Goal: Use online tool/utility: Utilize a website feature to perform a specific function

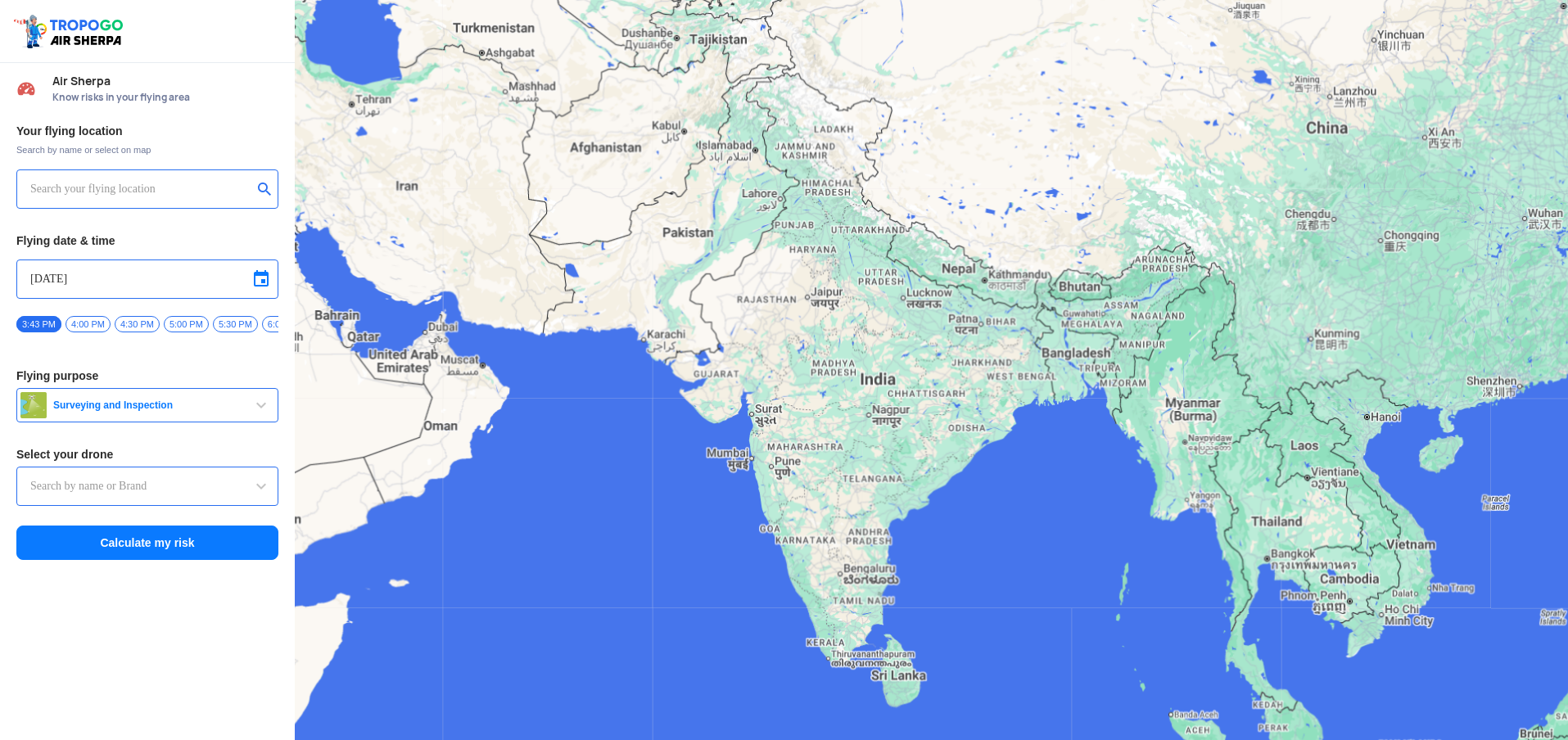
type input "DJI Mini2"
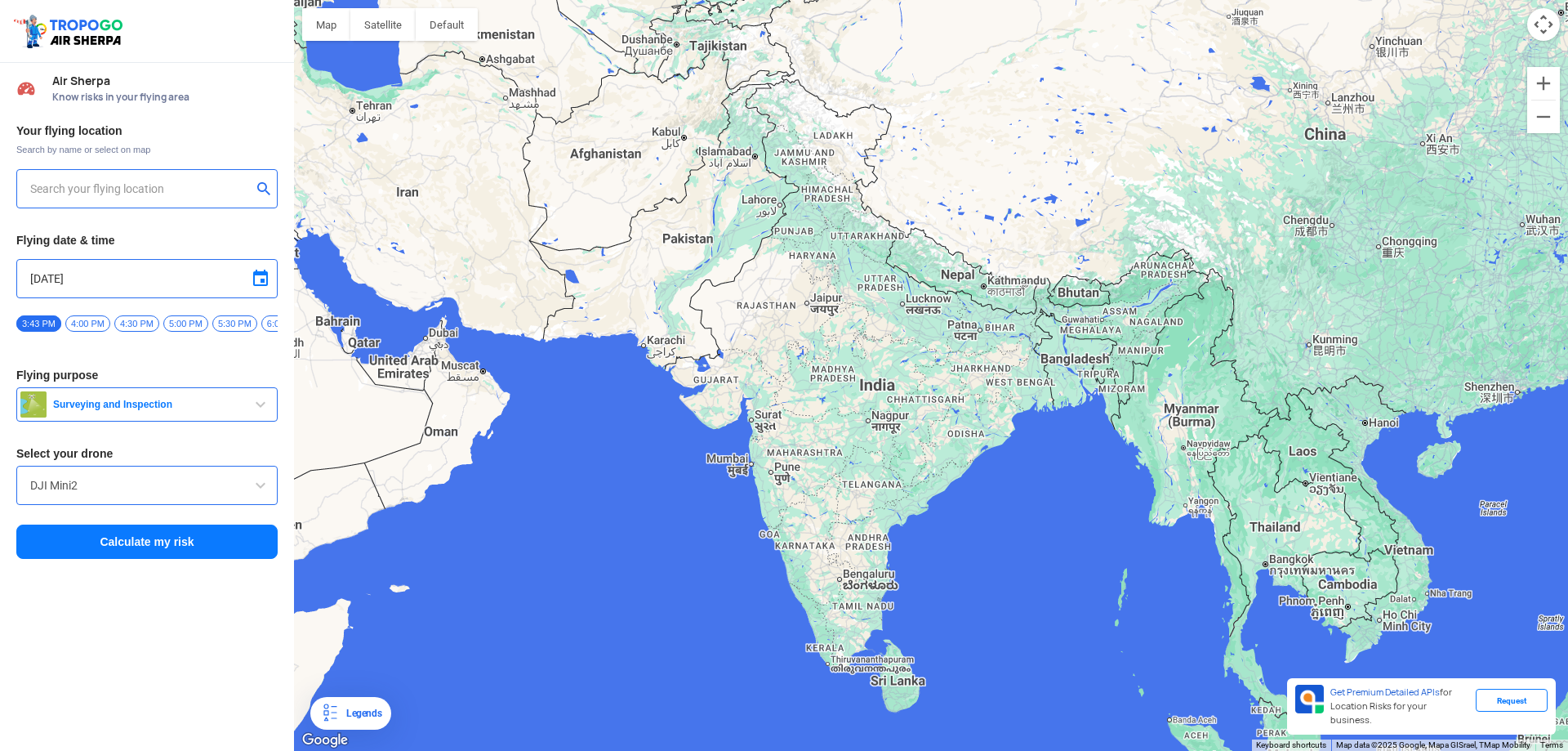
type input "[STREET_ADDRESS]"
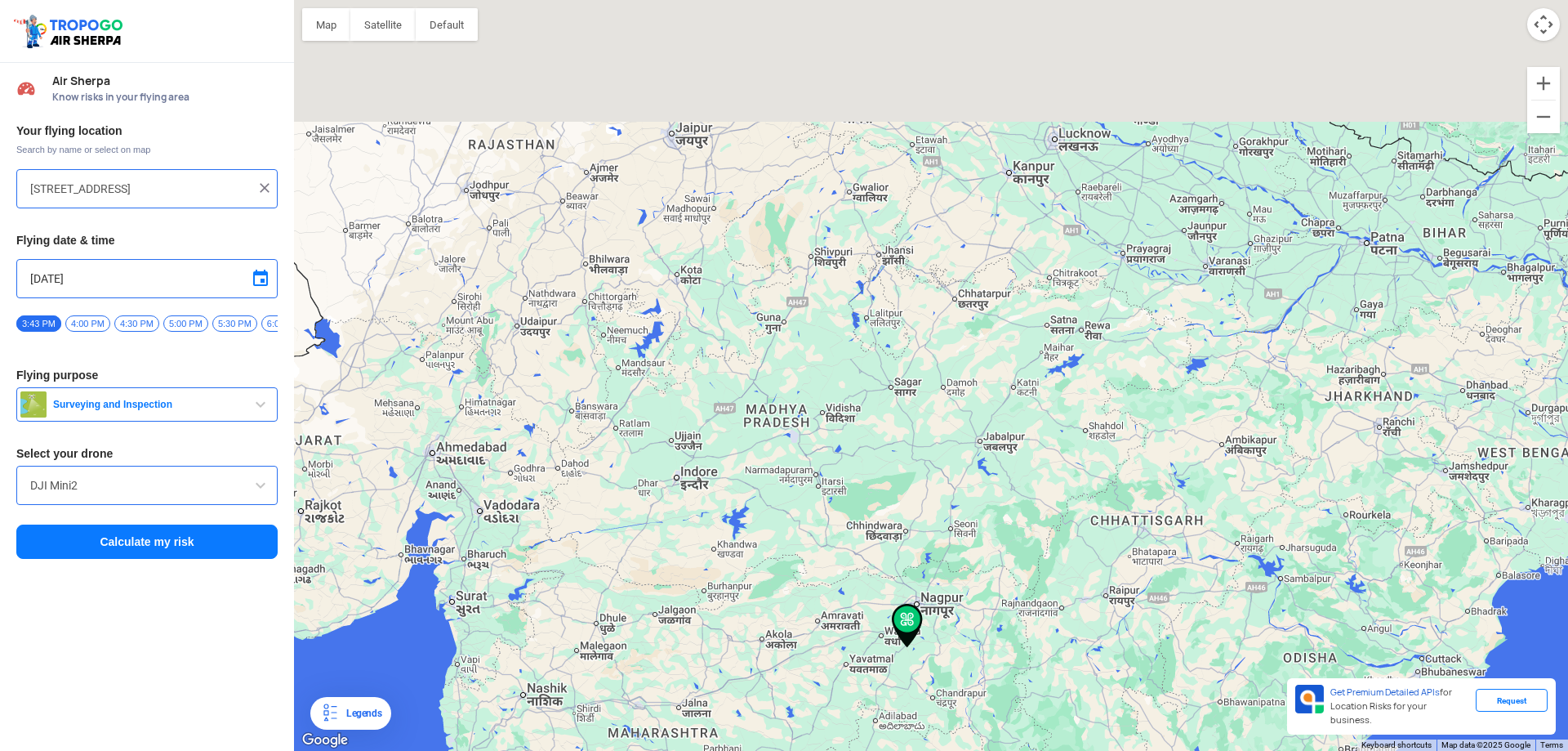
drag, startPoint x: 949, startPoint y: 359, endPoint x: 1016, endPoint y: 552, distance: 204.3
click at [1016, 552] on div at bounding box center [931, 376] width 1274 height 751
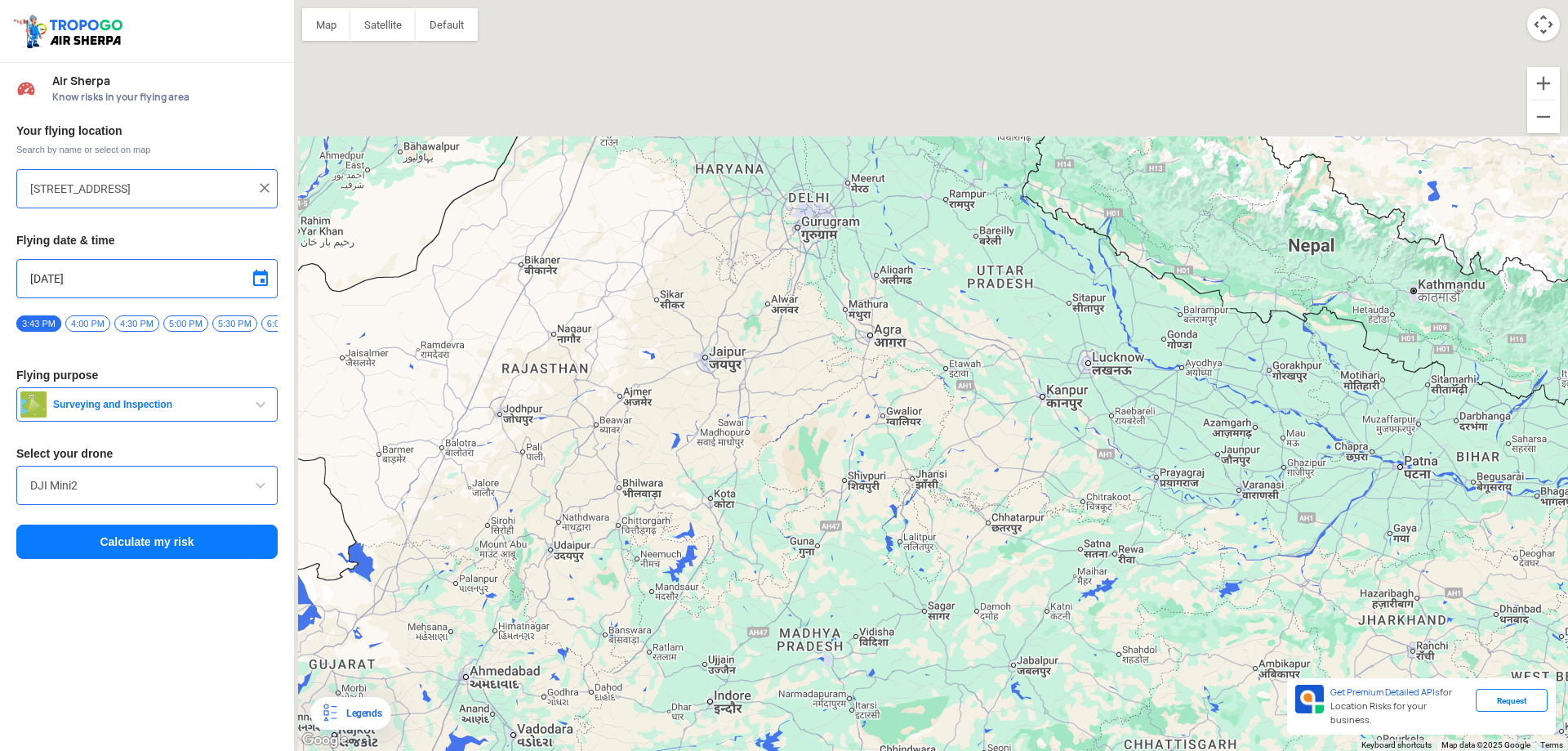
drag, startPoint x: 846, startPoint y: 377, endPoint x: 851, endPoint y: 433, distance: 56.2
click at [851, 433] on div at bounding box center [931, 376] width 1274 height 751
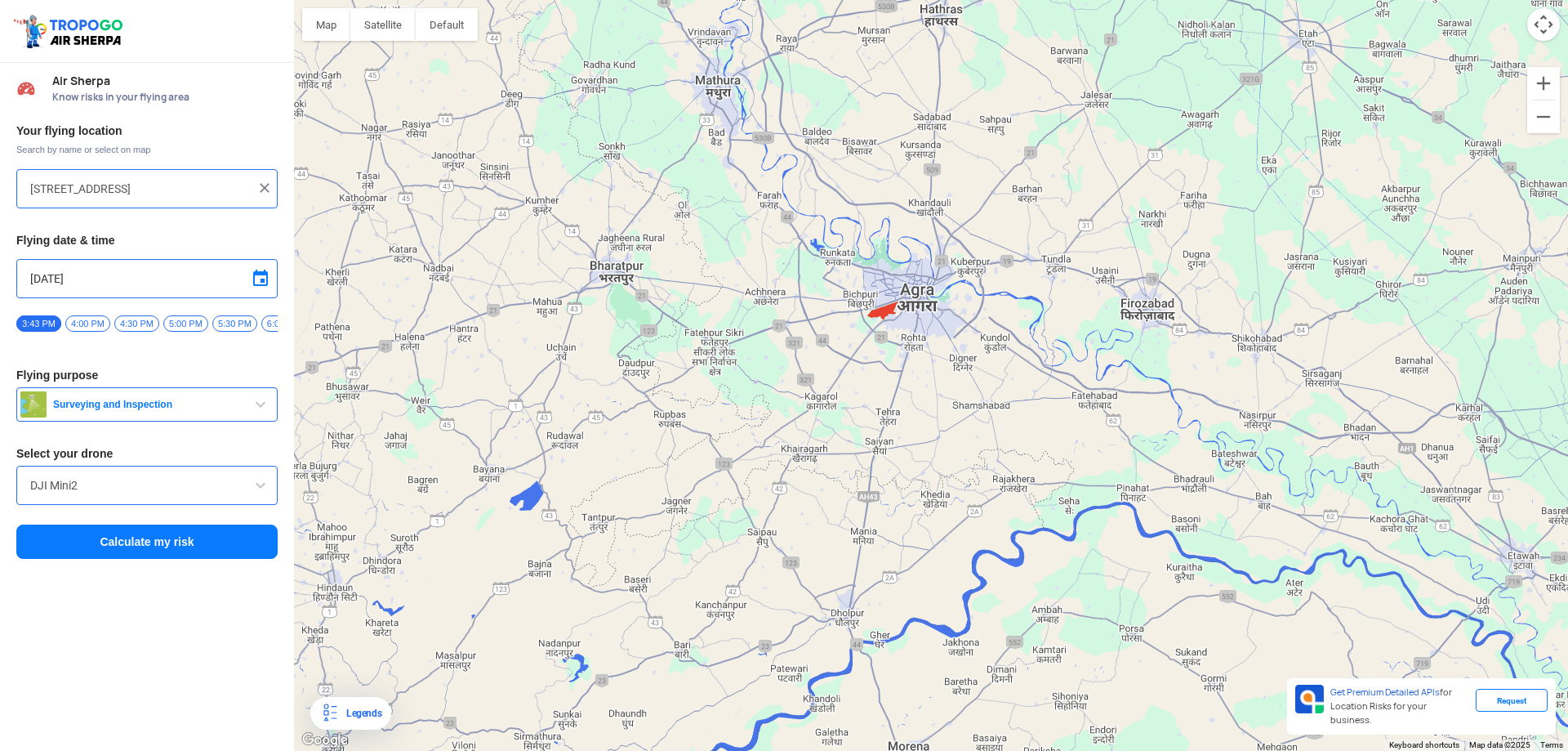
click at [161, 540] on button "Calculate my risk" at bounding box center [146, 541] width 261 height 35
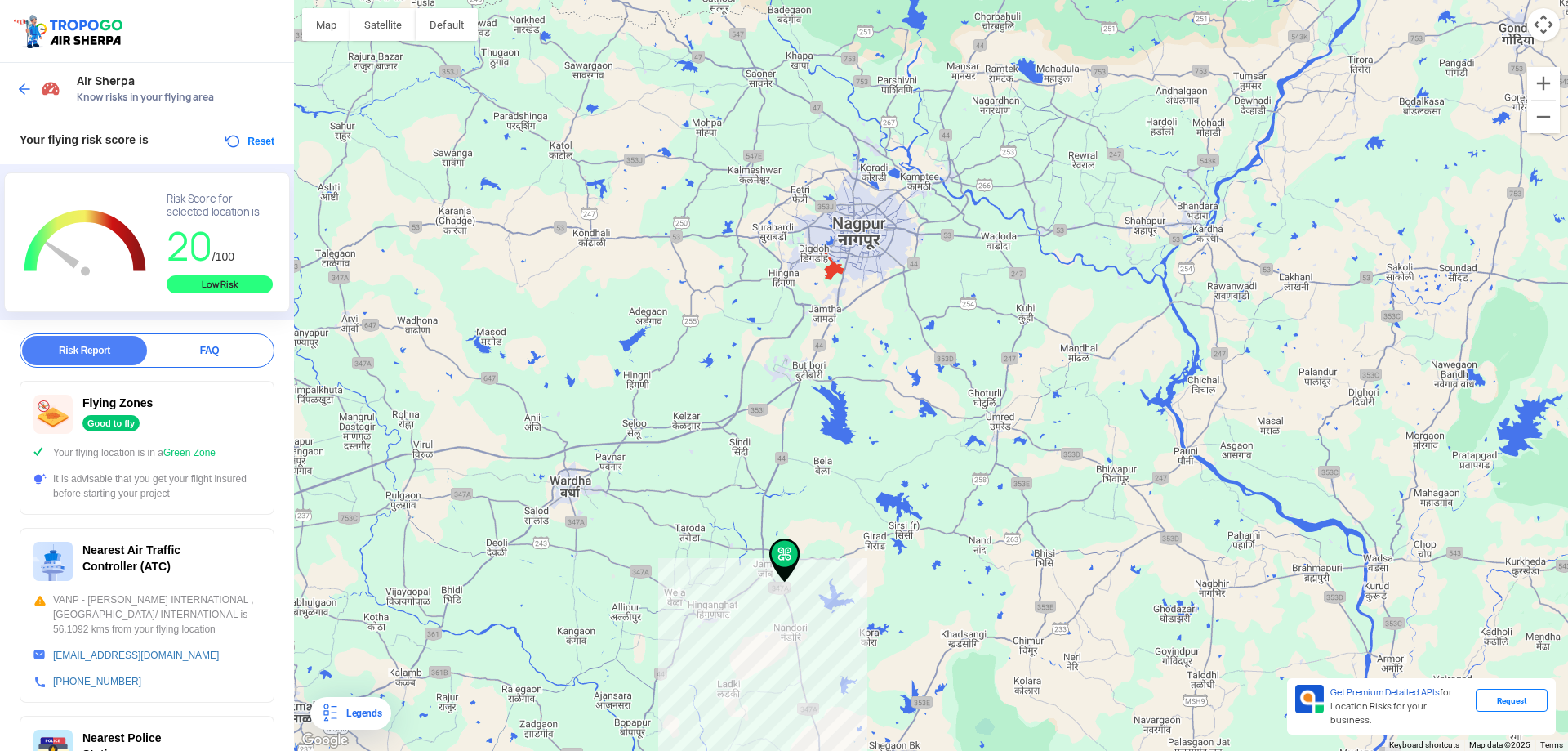
drag, startPoint x: 931, startPoint y: 199, endPoint x: 794, endPoint y: 443, distance: 279.8
click at [794, 443] on div at bounding box center [931, 376] width 1274 height 751
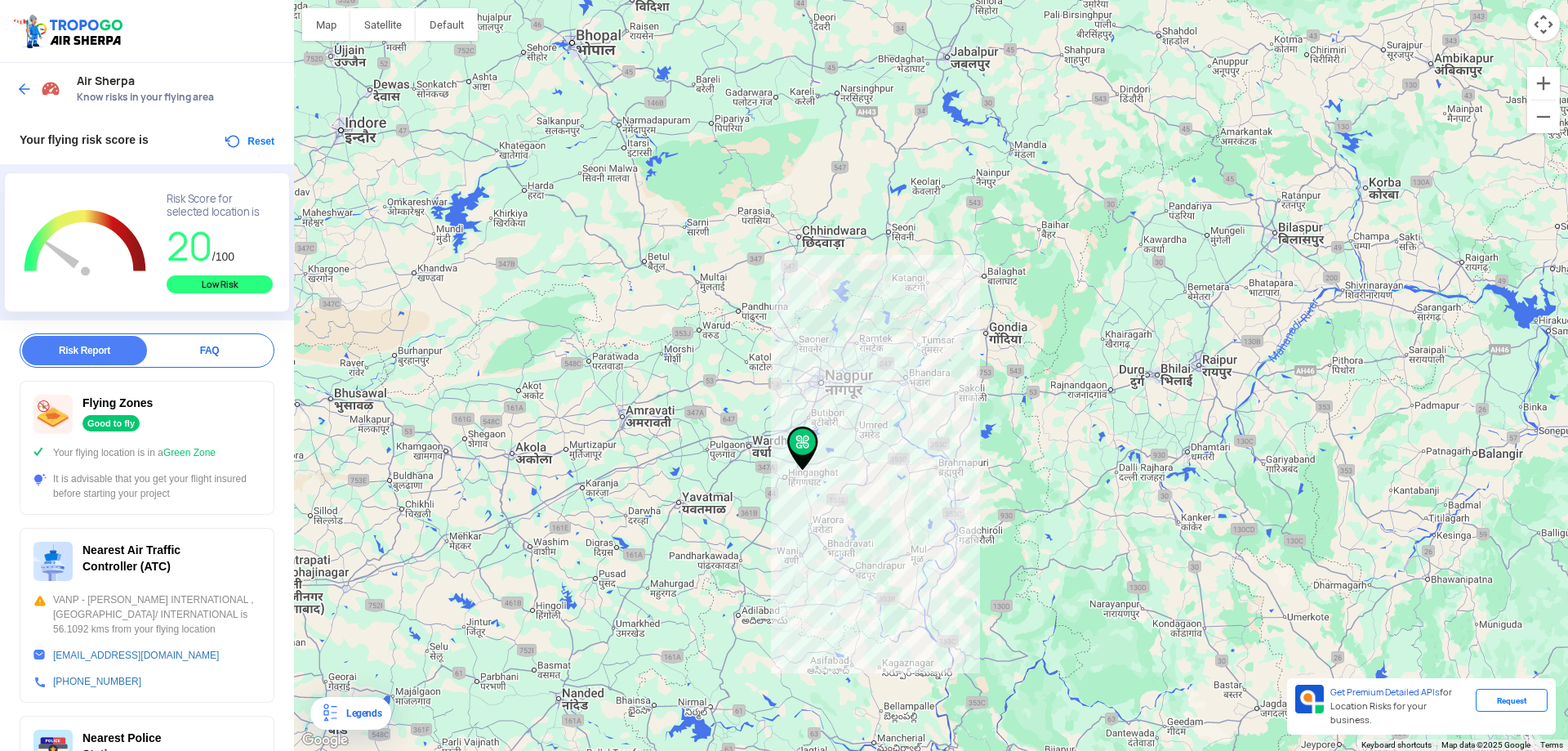
click at [239, 139] on button "Reset" at bounding box center [249, 142] width 51 height 19
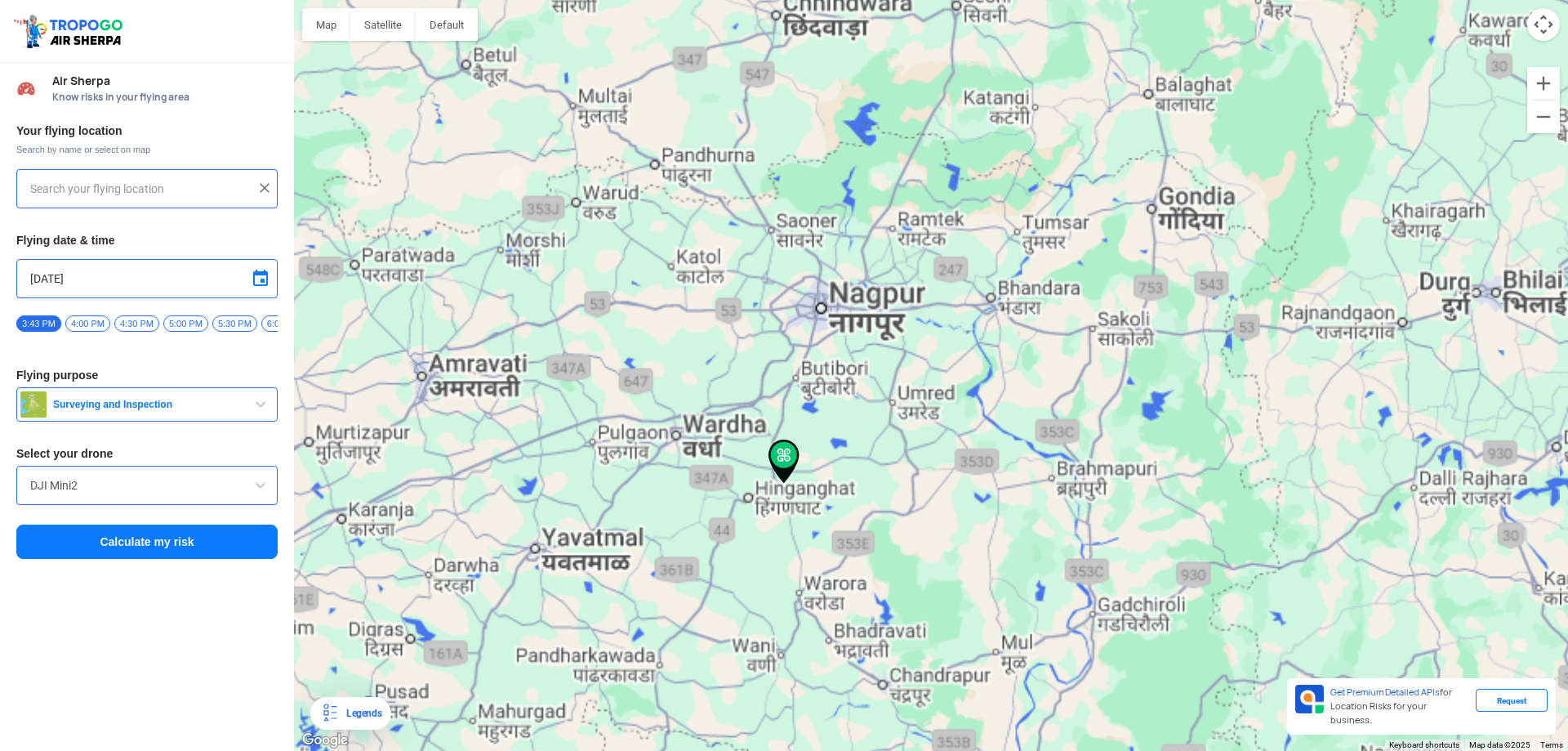
type input "[STREET_ADDRESS]"
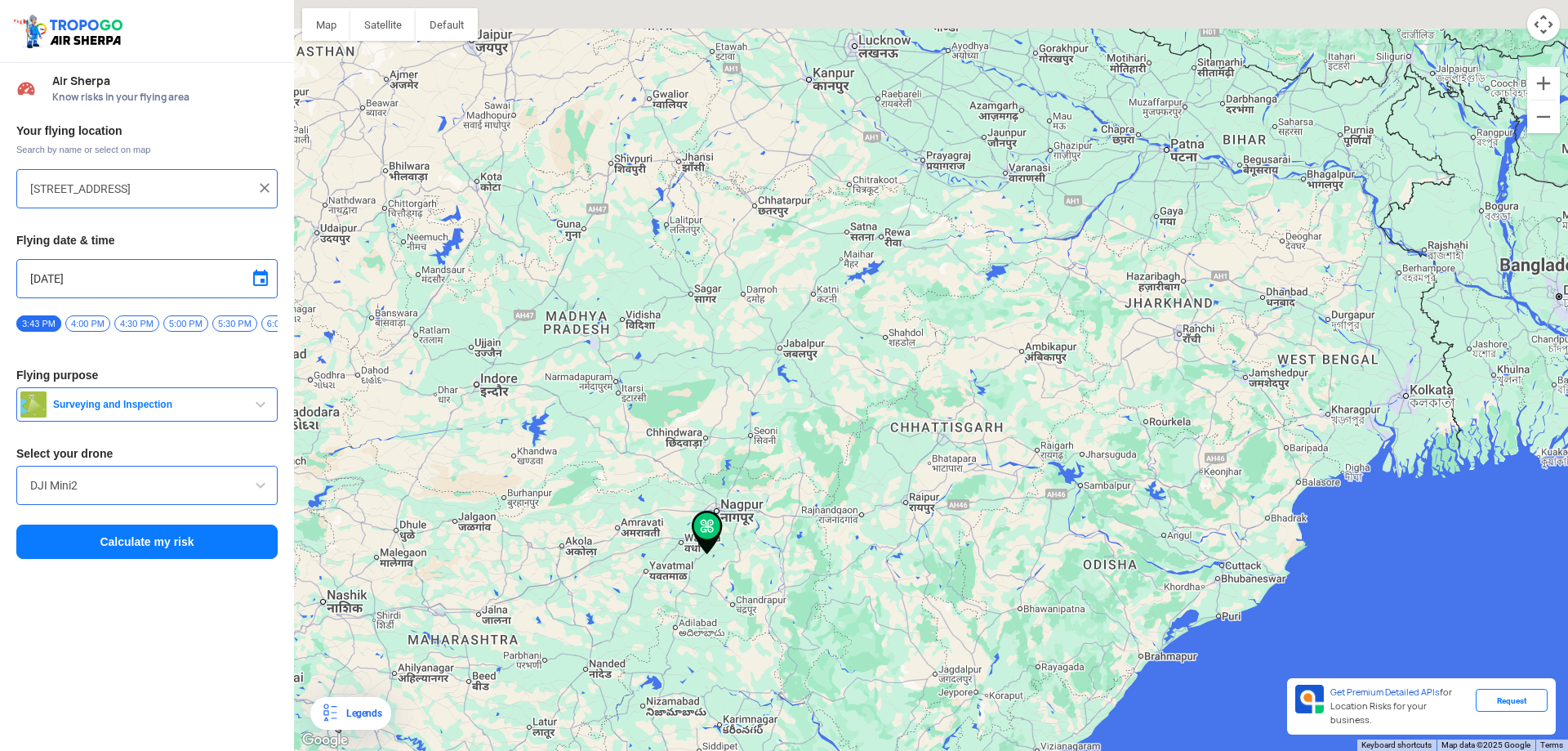
drag, startPoint x: 784, startPoint y: 213, endPoint x: 752, endPoint y: 428, distance: 217.4
click at [752, 428] on div at bounding box center [931, 376] width 1274 height 751
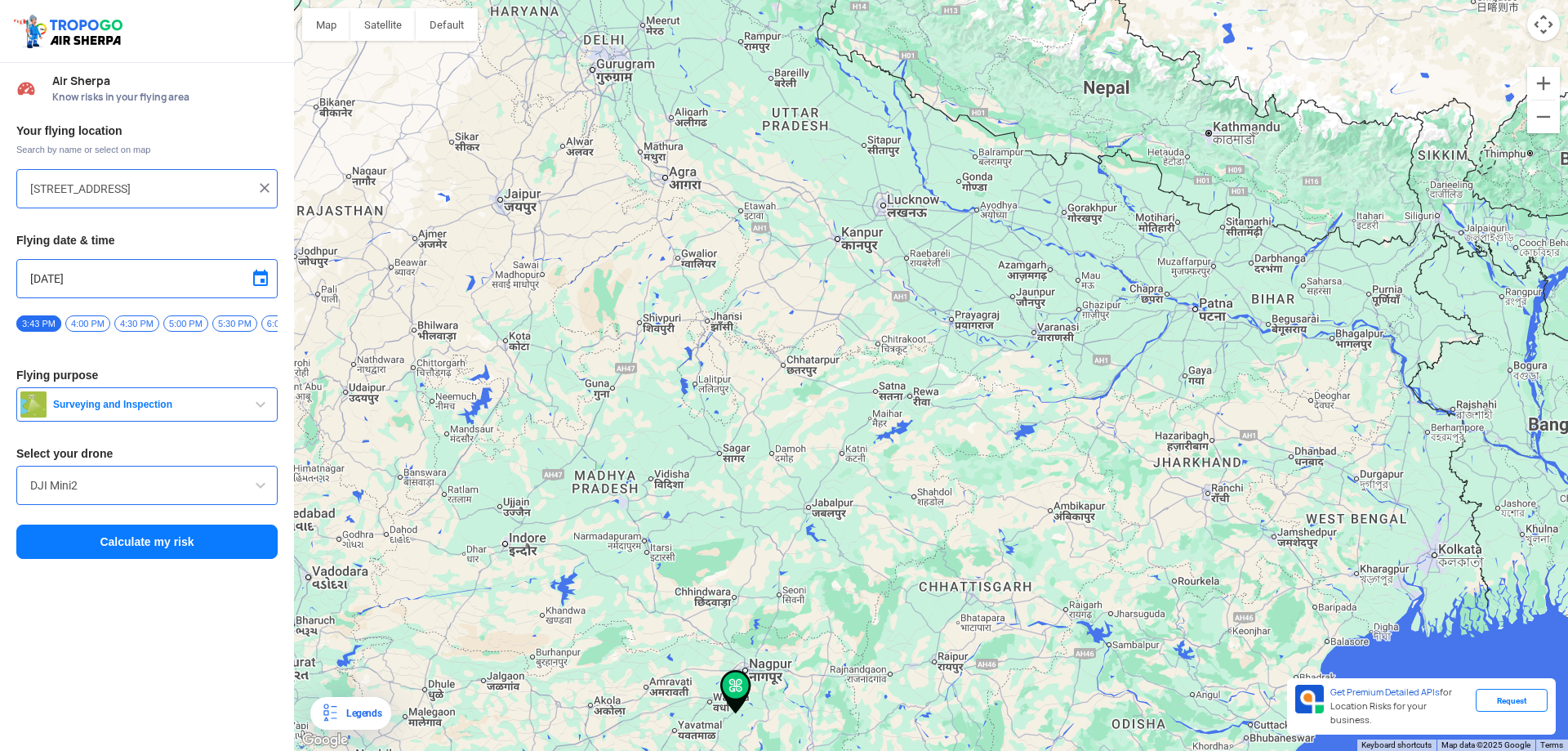
drag, startPoint x: 750, startPoint y: 270, endPoint x: 753, endPoint y: 406, distance: 136.0
click at [767, 399] on div at bounding box center [931, 376] width 1274 height 751
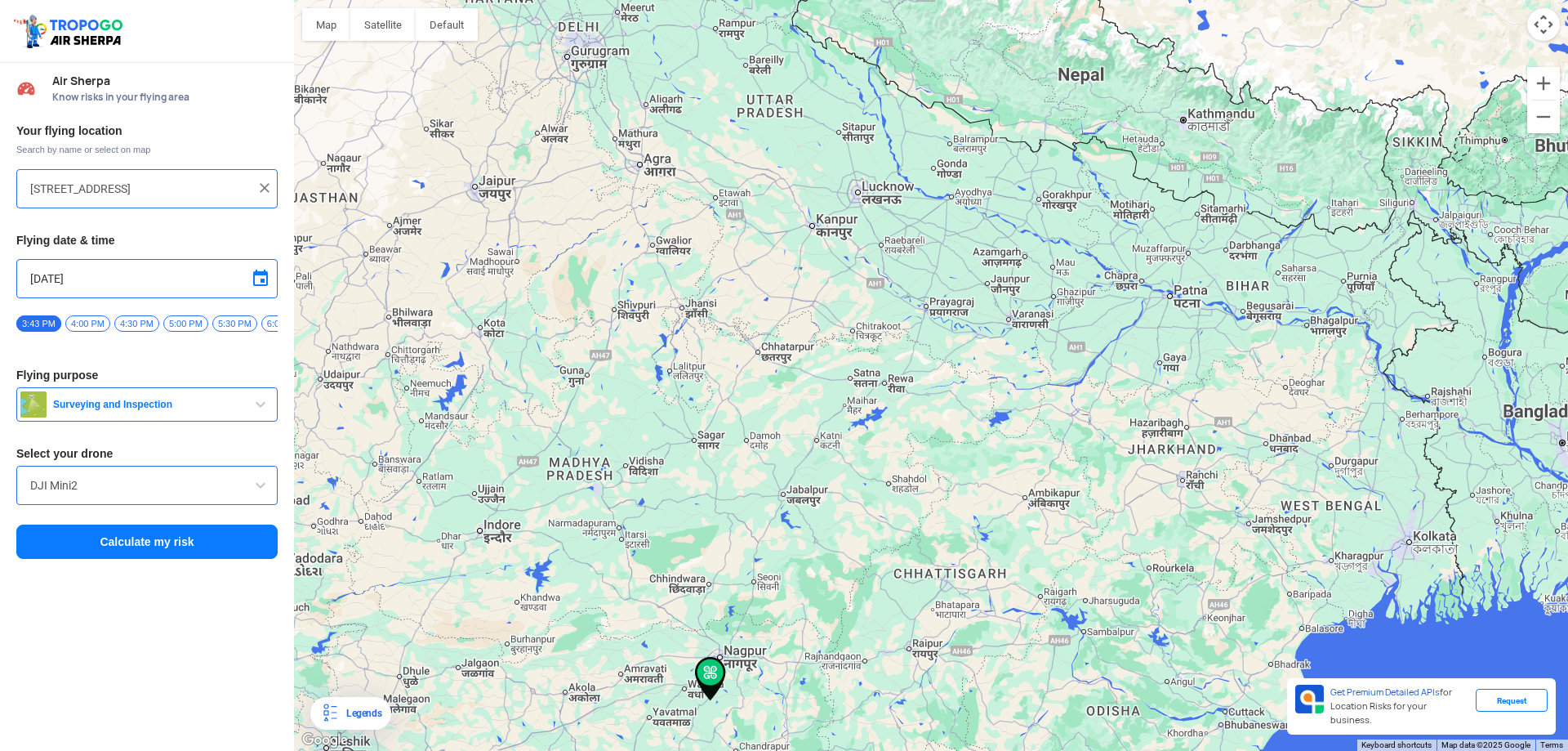
drag, startPoint x: 721, startPoint y: 439, endPoint x: 635, endPoint y: 101, distance: 348.8
click at [656, 216] on div at bounding box center [931, 376] width 1274 height 751
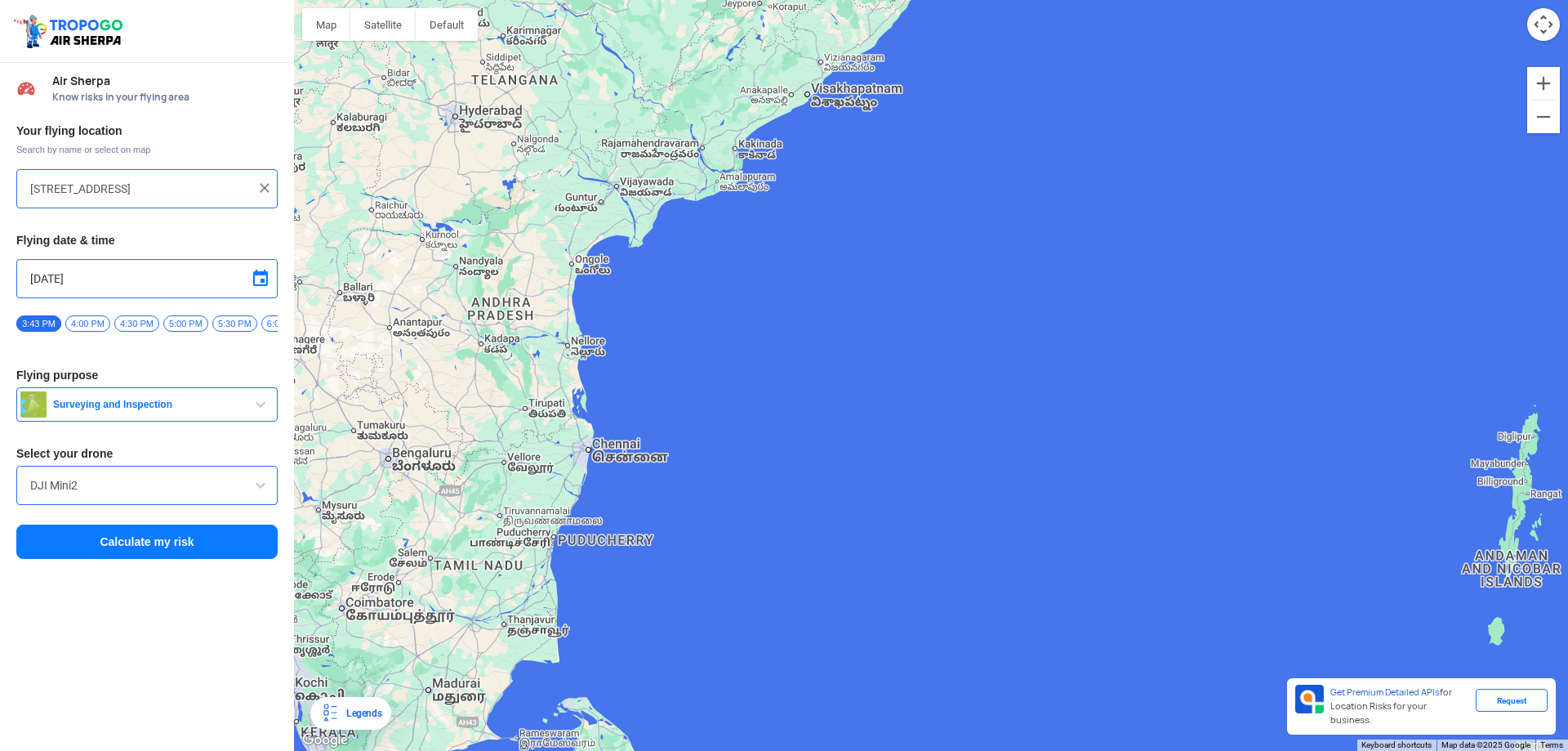
drag, startPoint x: 572, startPoint y: 317, endPoint x: 796, endPoint y: 274, distance: 228.1
click at [796, 274] on div at bounding box center [931, 376] width 1274 height 751
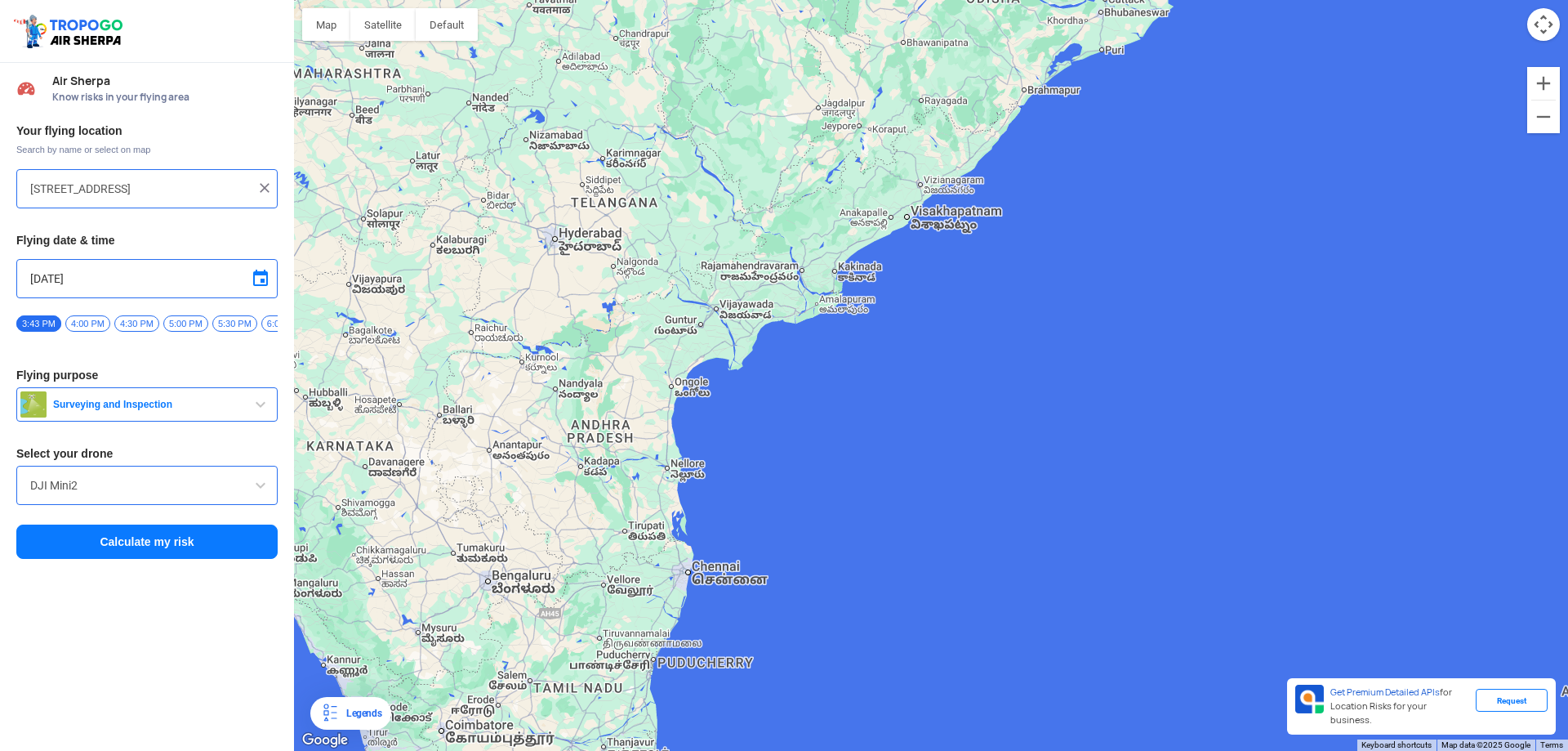
drag, startPoint x: 639, startPoint y: 230, endPoint x: 630, endPoint y: 341, distance: 111.4
click at [630, 341] on div at bounding box center [931, 376] width 1274 height 751
click at [122, 480] on div "DJI Mini2" at bounding box center [146, 485] width 261 height 39
click at [114, 489] on input "DJI Mini2" at bounding box center [147, 485] width 234 height 19
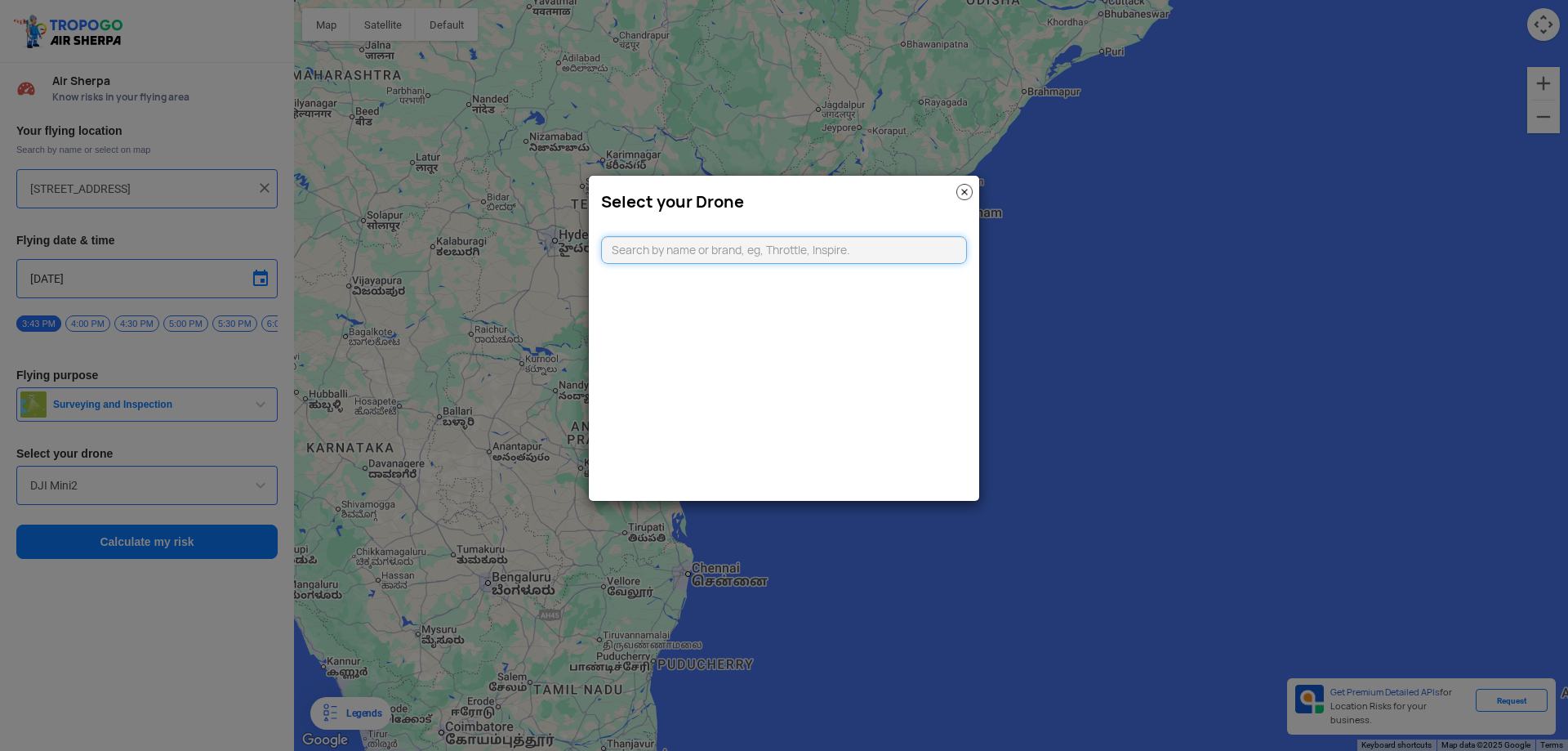
click at [698, 250] on input "text" at bounding box center [784, 250] width 366 height 27
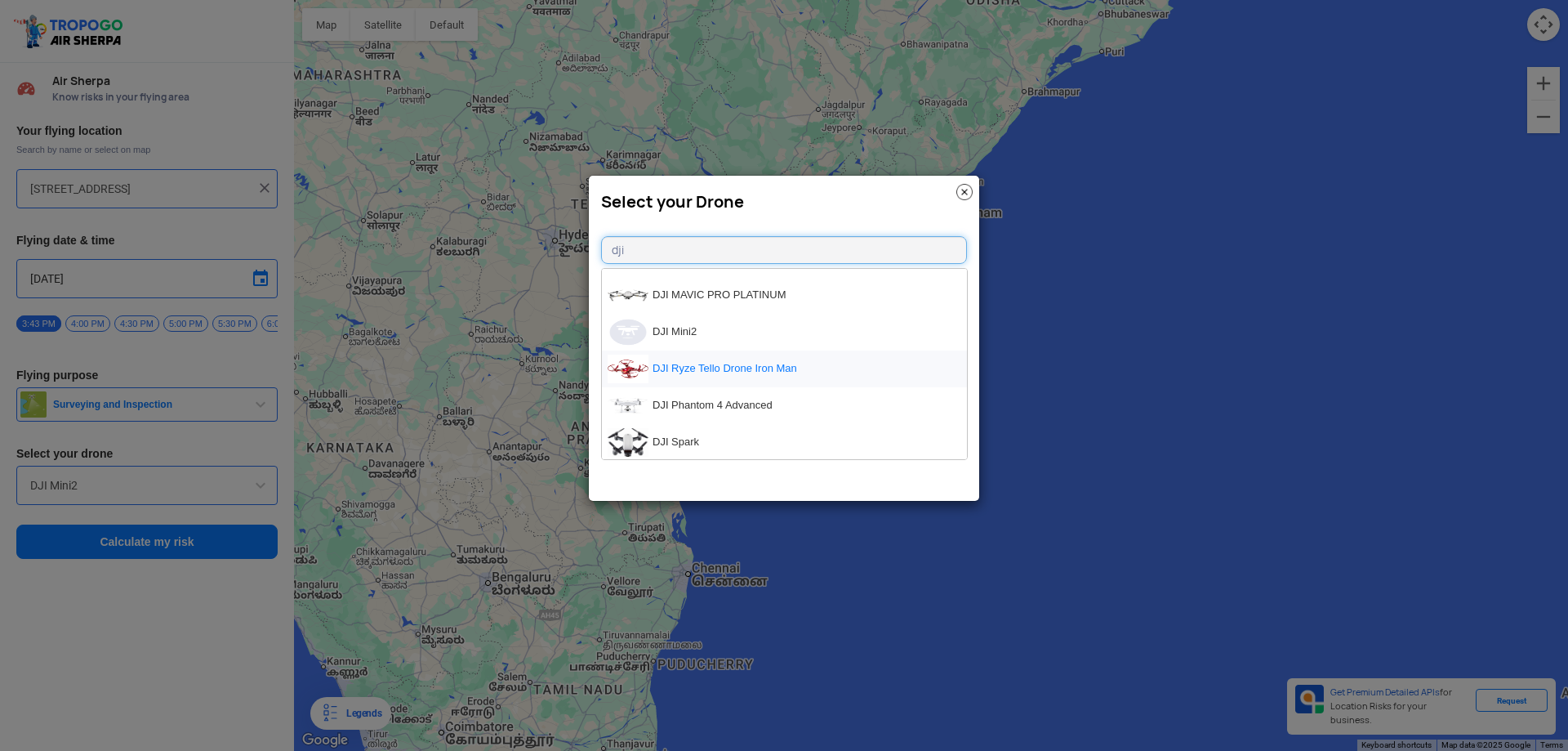
scroll to position [1390, 0]
click at [1094, 379] on modal-container "Select your Drone dji DJI Matrice 200 V2 DJI Ryze Tello Drone EDU DJI Mavic Air…" at bounding box center [784, 376] width 1568 height 751
click at [829, 246] on input "dji" at bounding box center [784, 250] width 366 height 27
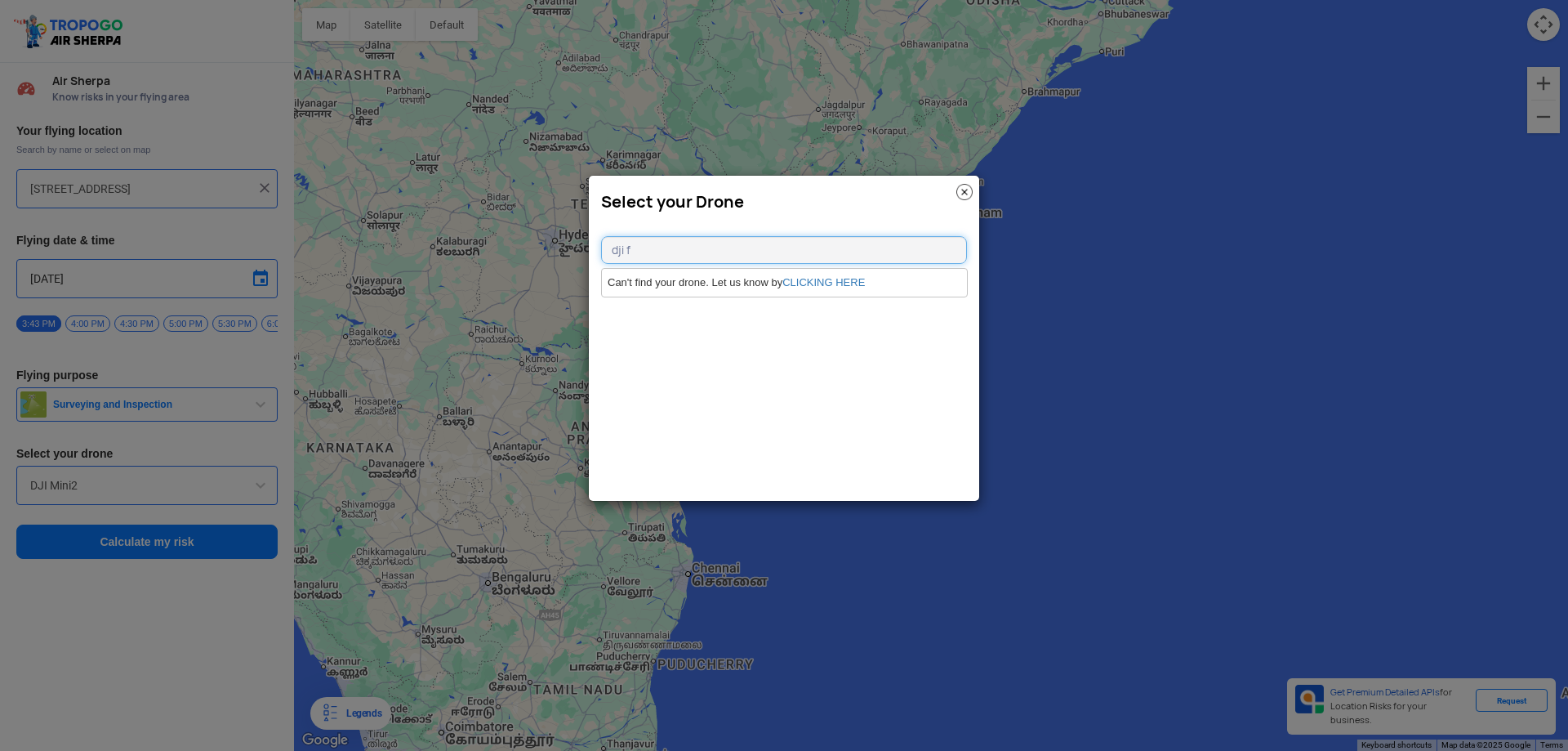
scroll to position [0, 0]
type input "dji f"
click at [838, 275] on li "Can't find your drone. Let us know by CLICKING HERE" at bounding box center [784, 282] width 365 height 27
click at [836, 281] on link "CLICKING HERE" at bounding box center [823, 283] width 82 height 12
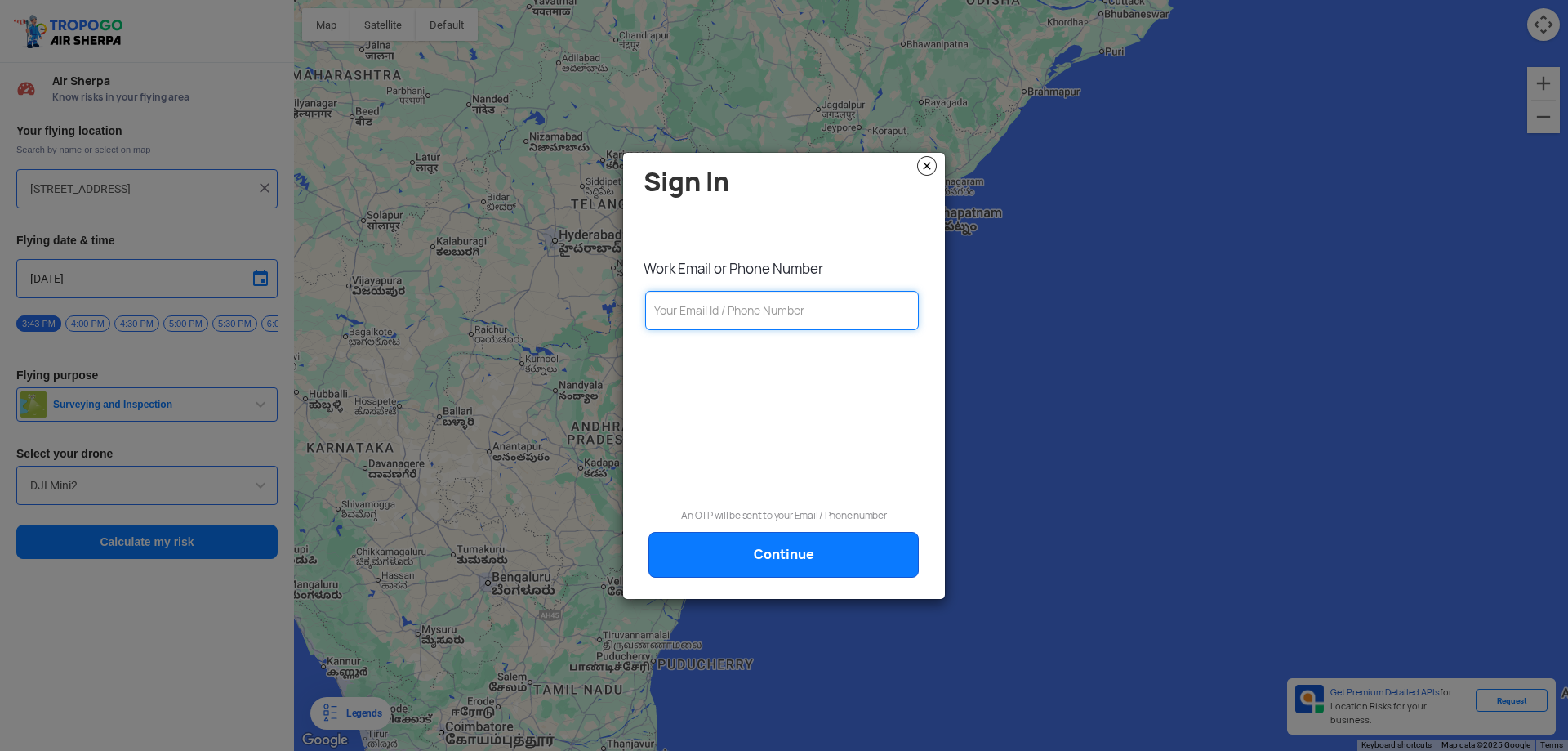
click at [794, 306] on input "text" at bounding box center [782, 310] width 274 height 39
type input "[EMAIL_ADDRESS][DOMAIN_NAME]"
click at [924, 166] on img at bounding box center [927, 166] width 19 height 19
